Goal: Task Accomplishment & Management: Use online tool/utility

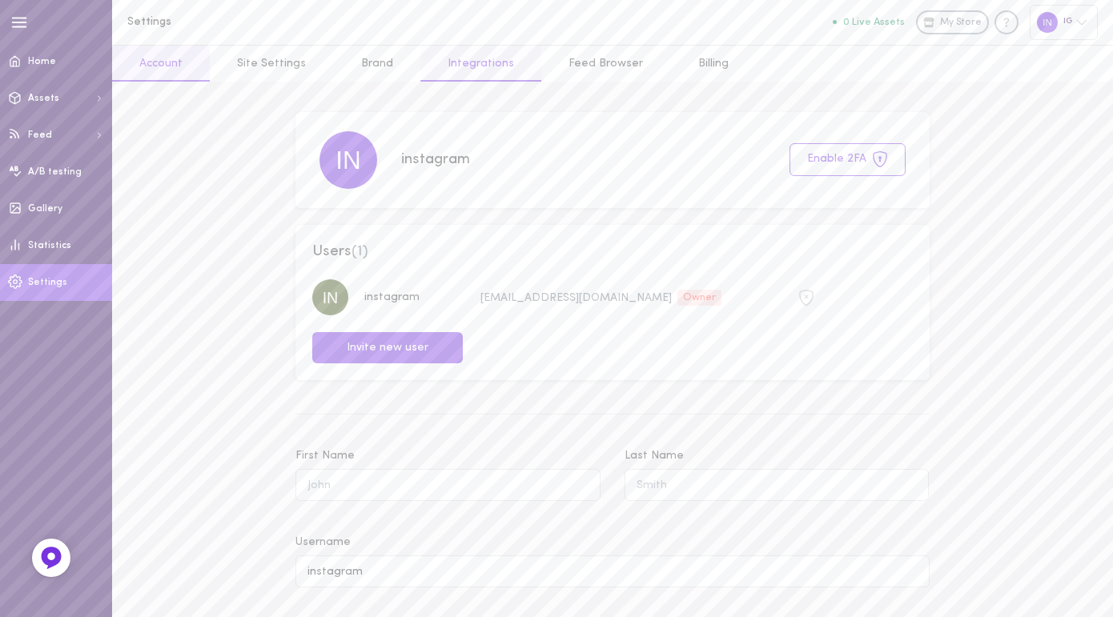
click at [441, 61] on link "Integrations" at bounding box center [480, 64] width 121 height 36
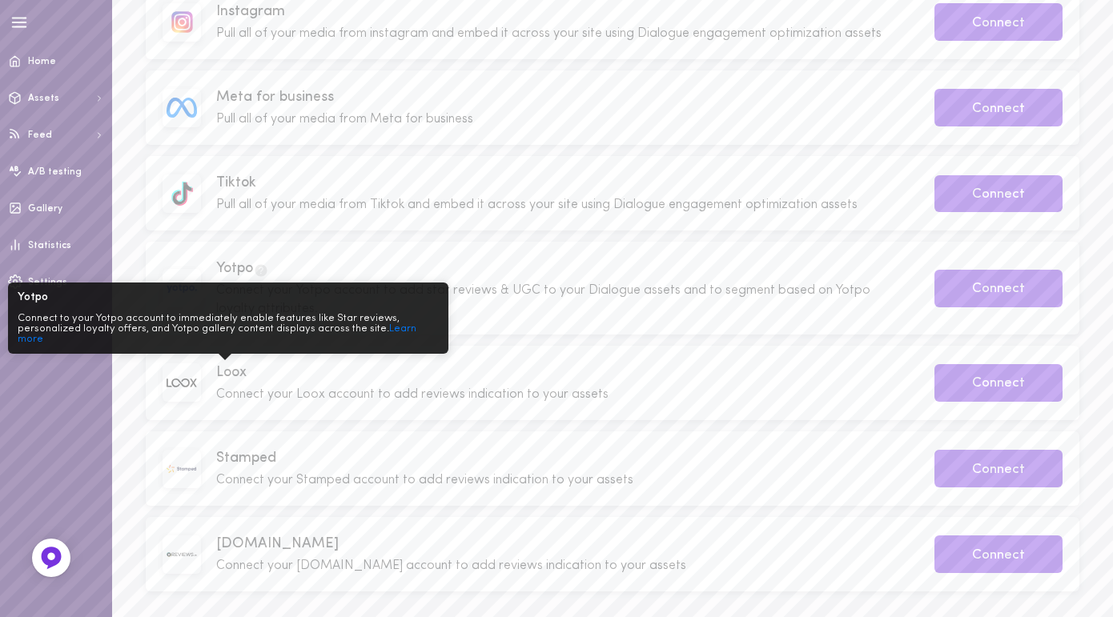
scroll to position [337, 0]
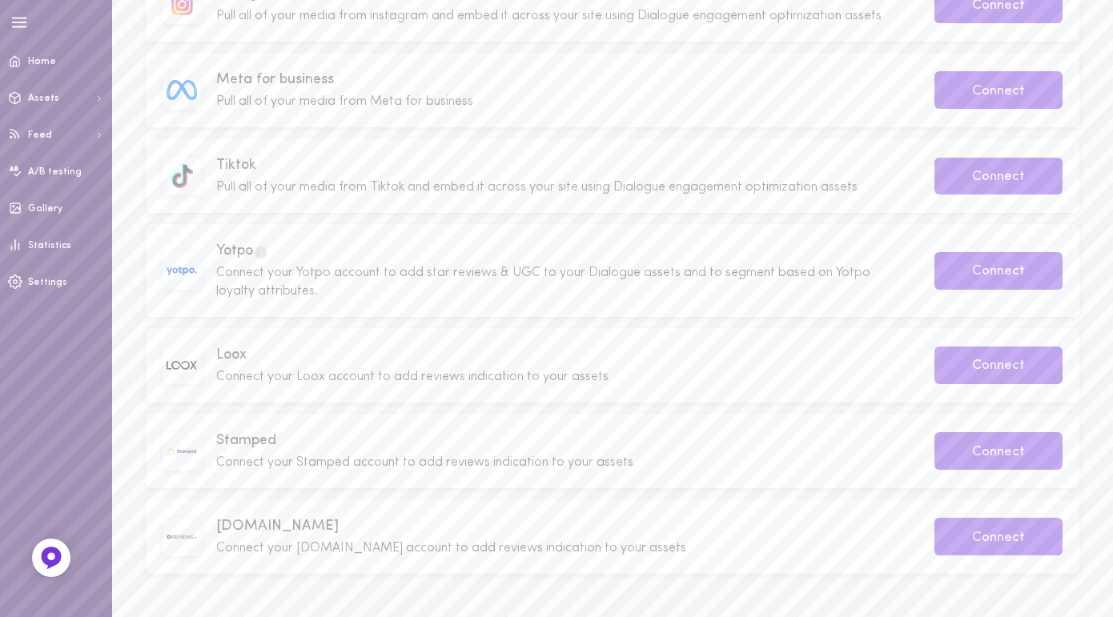
click at [341, 589] on div "Klaviyo Pull segments, campaigns and data from your Klaviyo account to create o…" at bounding box center [612, 233] width 967 height 737
click at [54, 278] on span "Settings" at bounding box center [47, 283] width 39 height 10
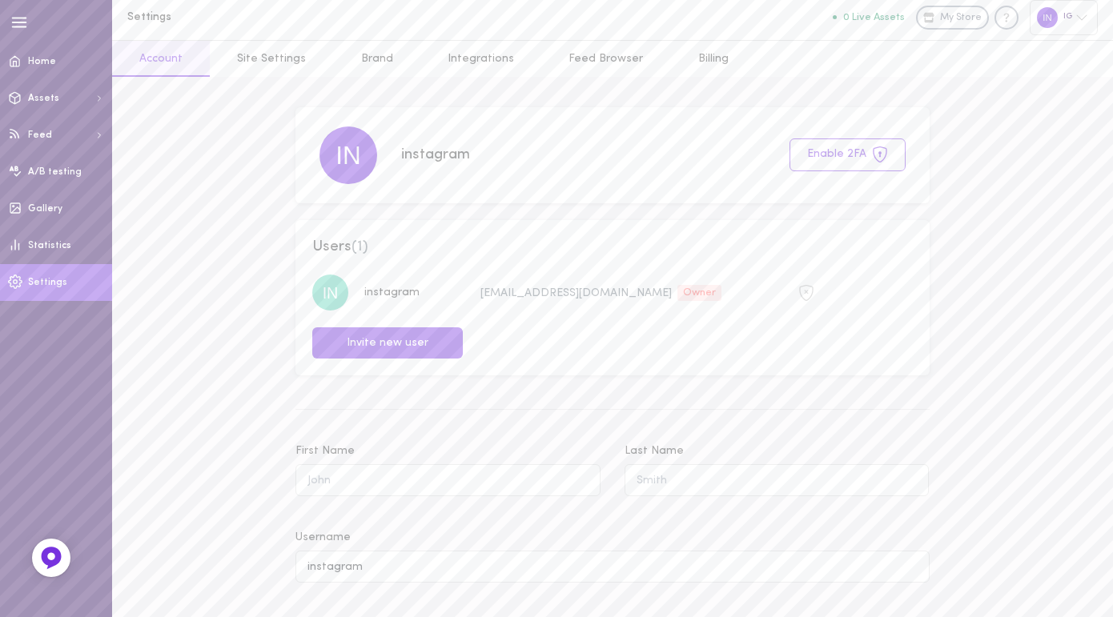
scroll to position [6, 0]
click at [472, 59] on link "Integrations" at bounding box center [480, 64] width 121 height 36
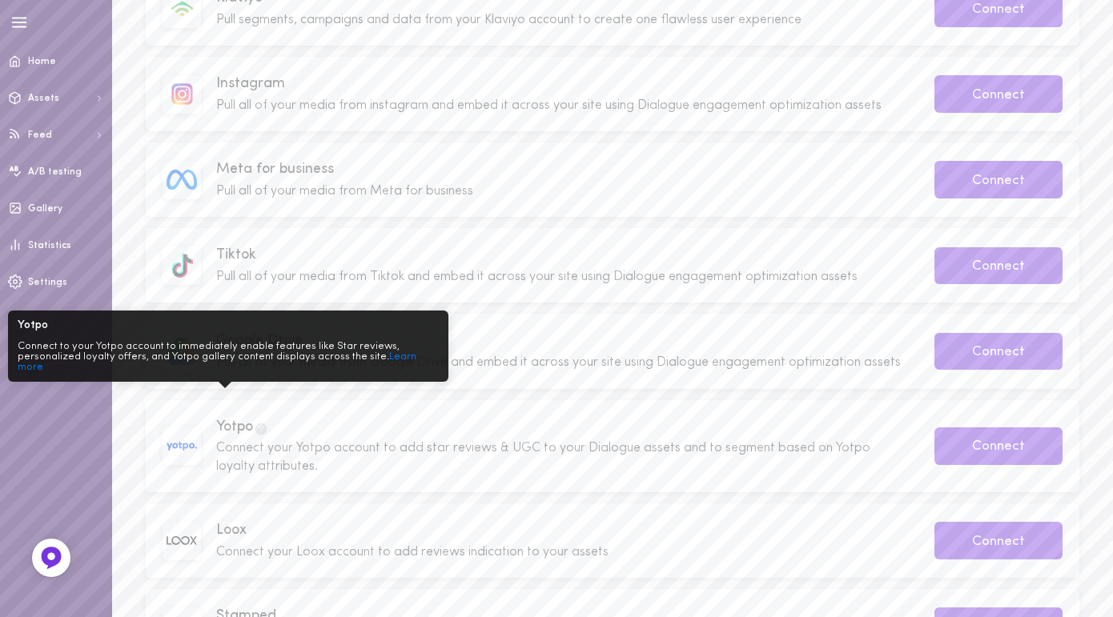
scroll to position [221, 0]
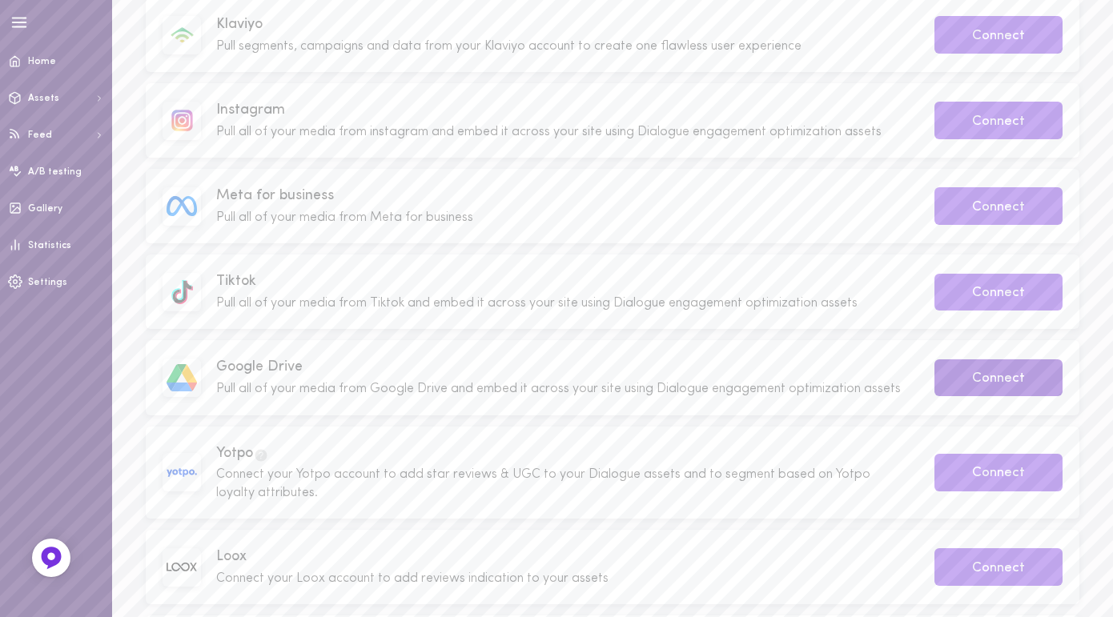
click at [994, 387] on button "Connect" at bounding box center [998, 378] width 128 height 38
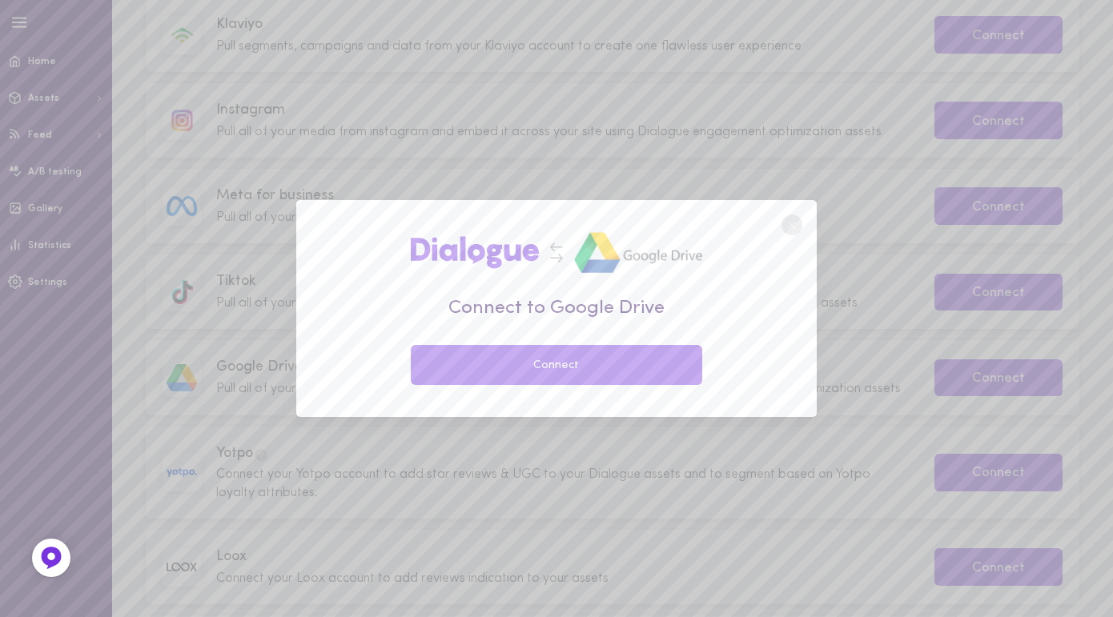
click at [637, 360] on button "Connect" at bounding box center [556, 365] width 291 height 40
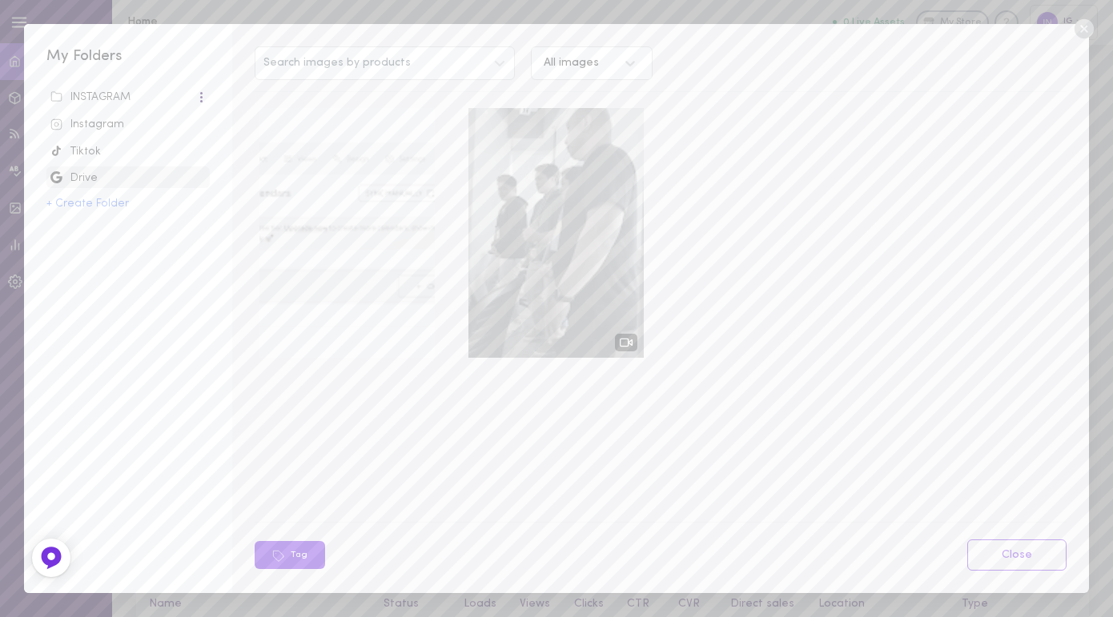
scroll to position [8, 0]
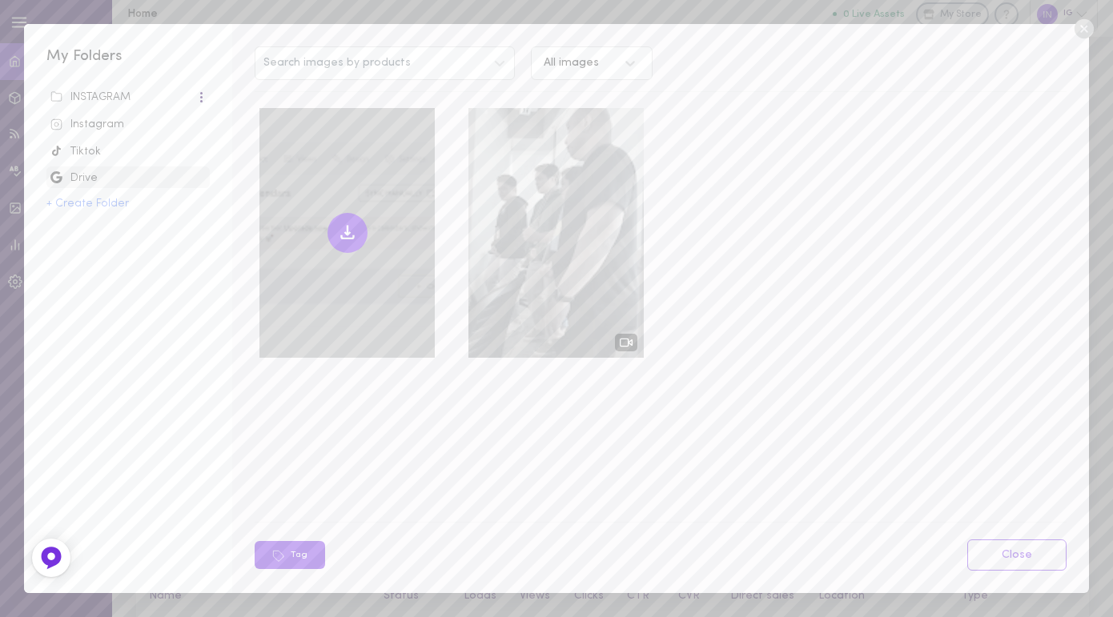
click at [378, 207] on div at bounding box center [346, 233] width 175 height 250
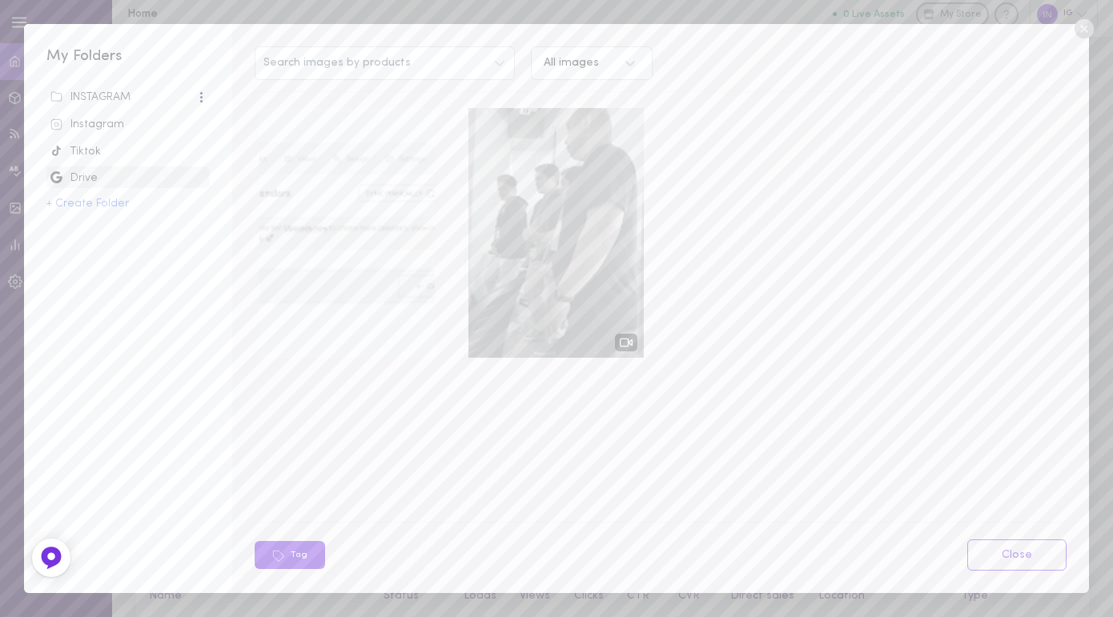
click at [117, 211] on div "INSTAGRAM Instagram Tiktok Drive + Create Folder" at bounding box center [127, 321] width 163 height 473
click at [110, 204] on button "+ Create Folder" at bounding box center [87, 203] width 82 height 11
drag, startPoint x: 193, startPoint y: 238, endPoint x: 262, endPoint y: 234, distance: 69.0
click at [192, 238] on circle at bounding box center [195, 238] width 18 height 18
click at [1025, 555] on link "Close" at bounding box center [1016, 554] width 99 height 31
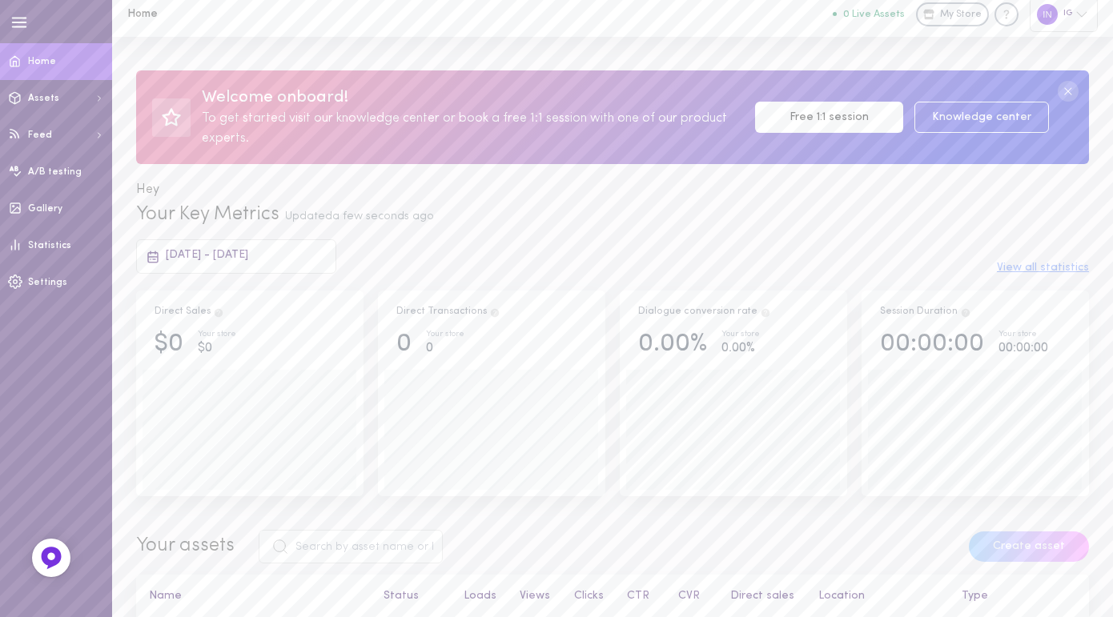
click at [471, 530] on div "Your assets" at bounding box center [540, 547] width 832 height 34
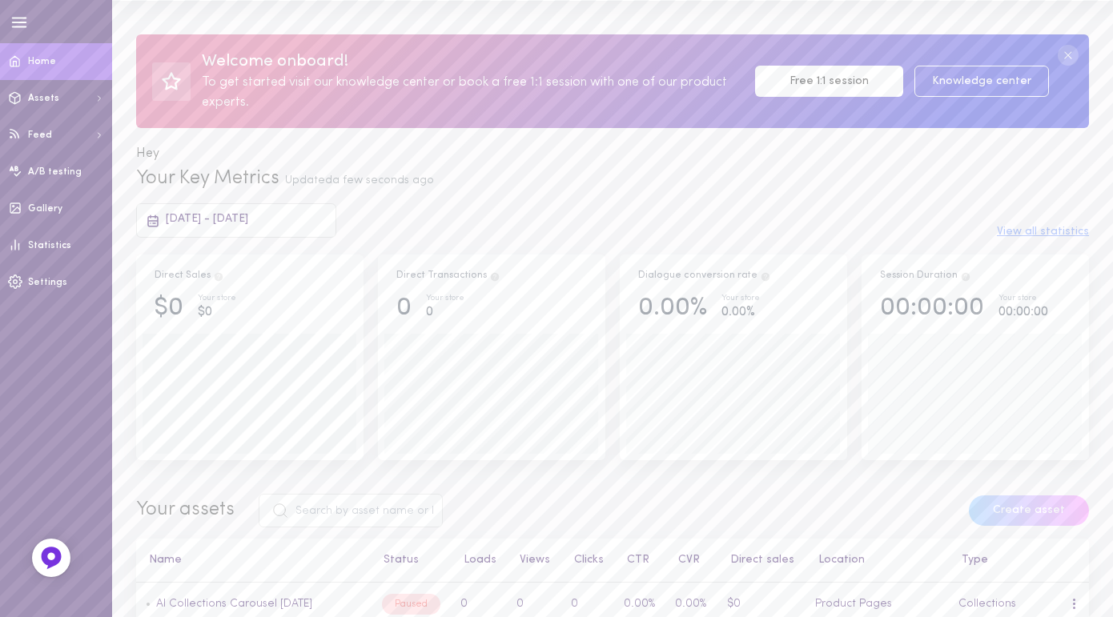
scroll to position [0, 0]
